Goal: Information Seeking & Learning: Learn about a topic

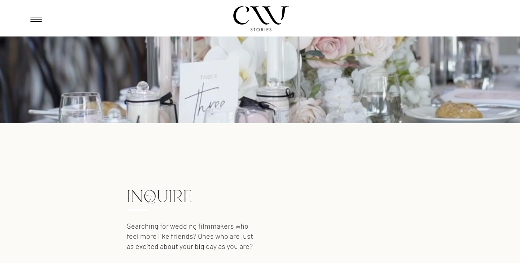
scroll to position [153, 0]
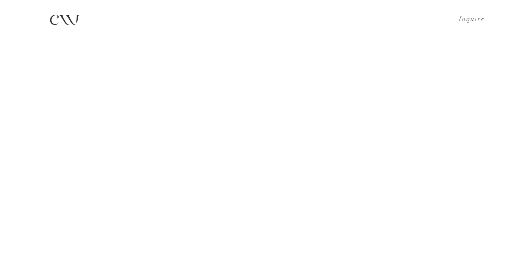
scroll to position [1375, 0]
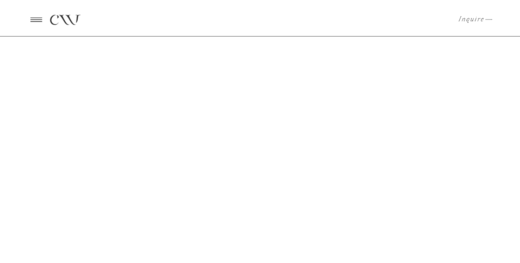
scroll to position [1545, 0]
